Goal: Information Seeking & Learning: Learn about a topic

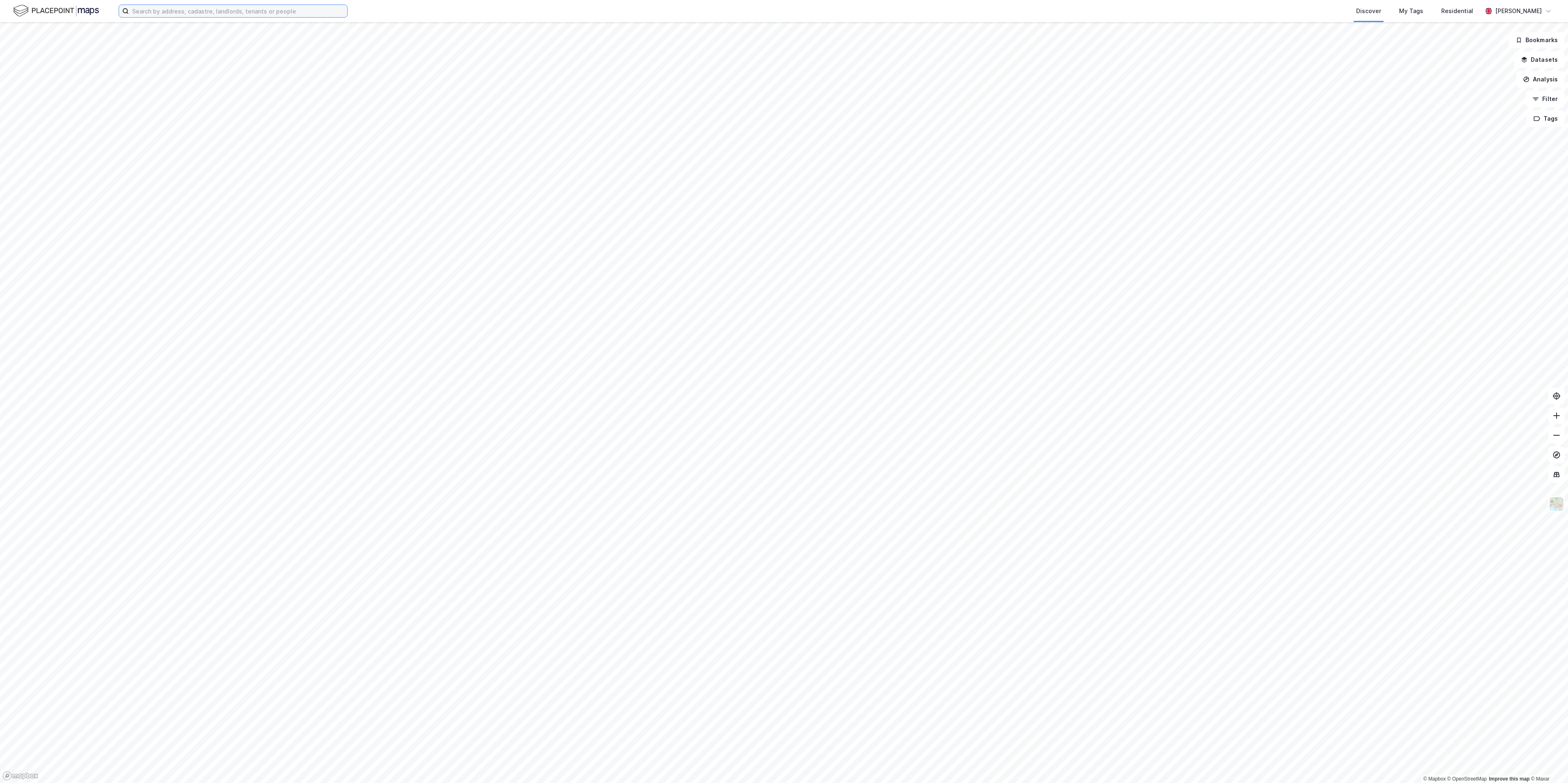
click at [233, 16] on input at bounding box center [238, 11] width 219 height 12
paste input "[STREET_ADDRESS]"
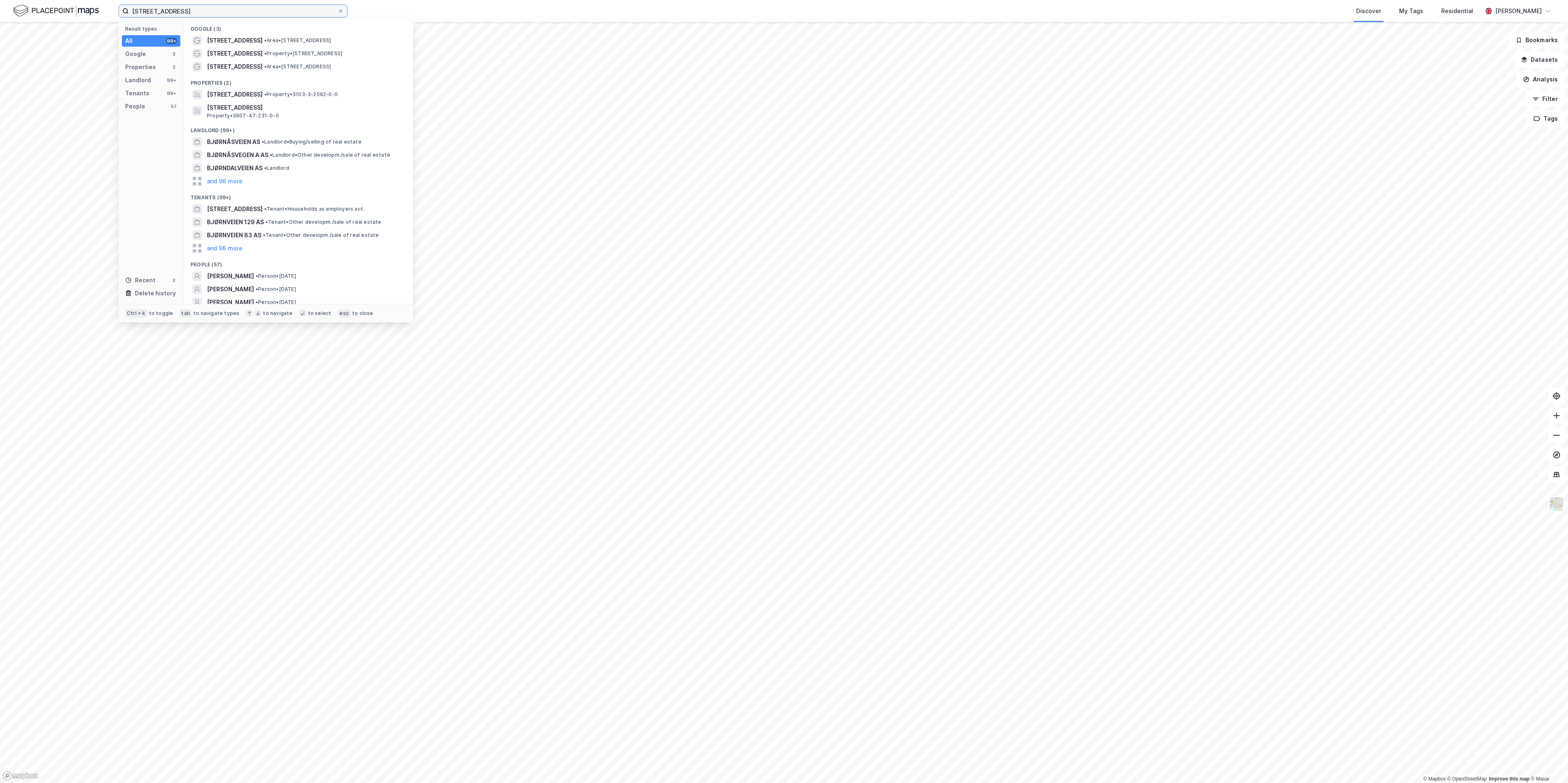
click at [240, 12] on input "[STREET_ADDRESS]" at bounding box center [233, 11] width 209 height 12
type input "[STREET_ADDRESS] moss"
click at [264, 43] on span "• Area • [STREET_ADDRESS]" at bounding box center [297, 40] width 67 height 6
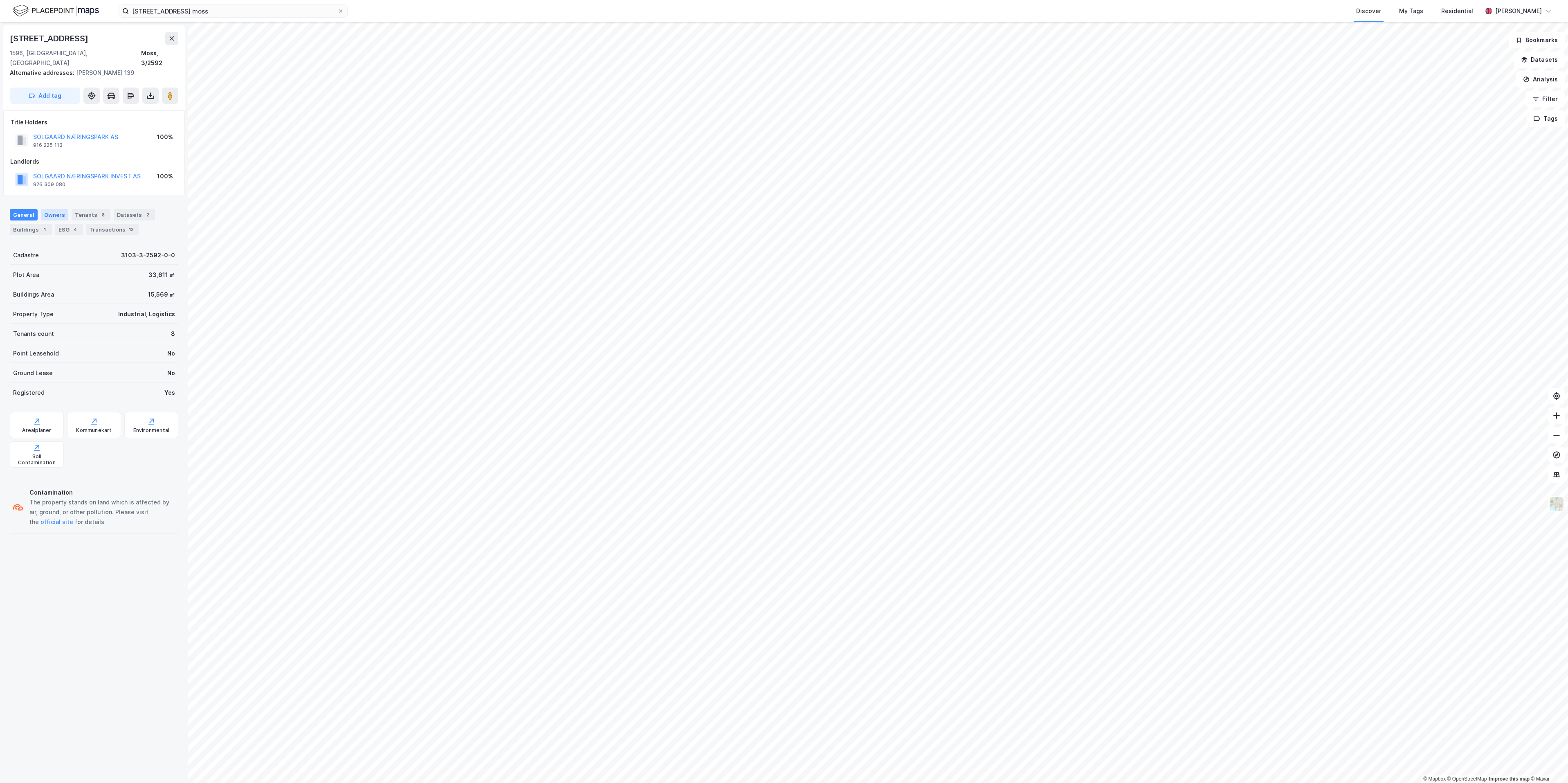
click at [49, 209] on div "Owners" at bounding box center [54, 215] width 27 height 11
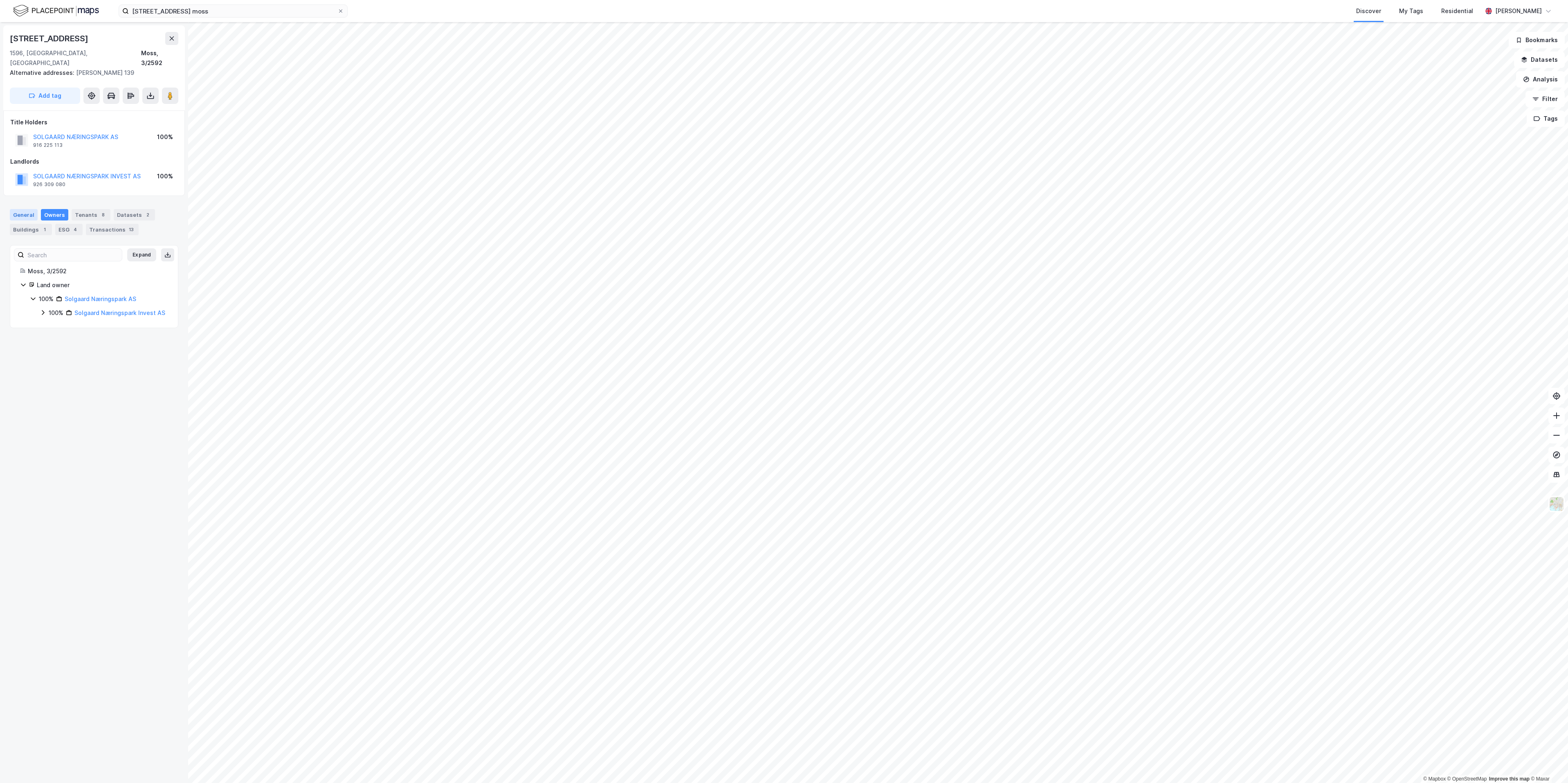
click at [23, 209] on div "General" at bounding box center [24, 215] width 28 height 11
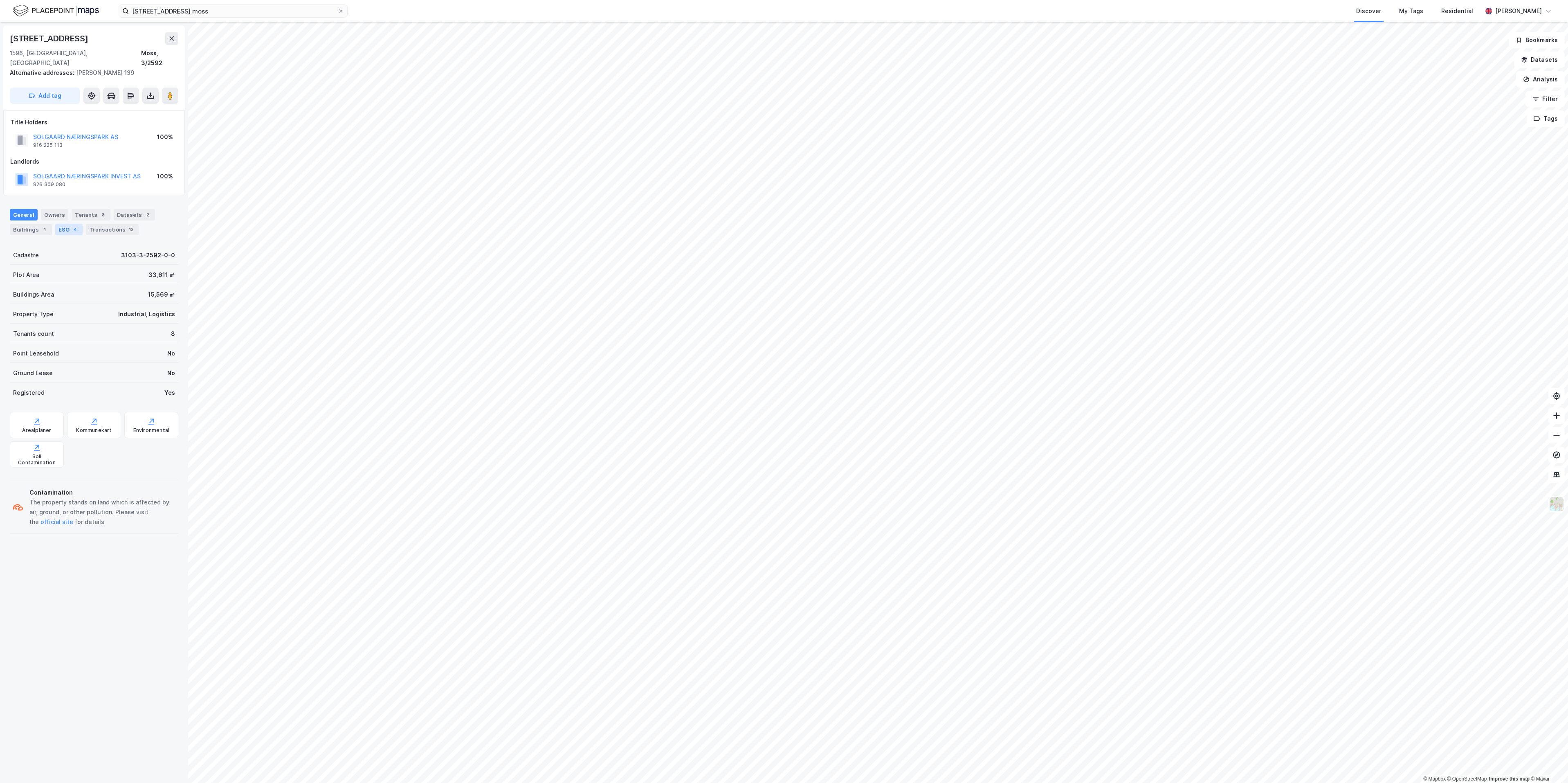
click at [63, 224] on div "ESG 4" at bounding box center [69, 229] width 27 height 11
